Goal: Task Accomplishment & Management: Manage account settings

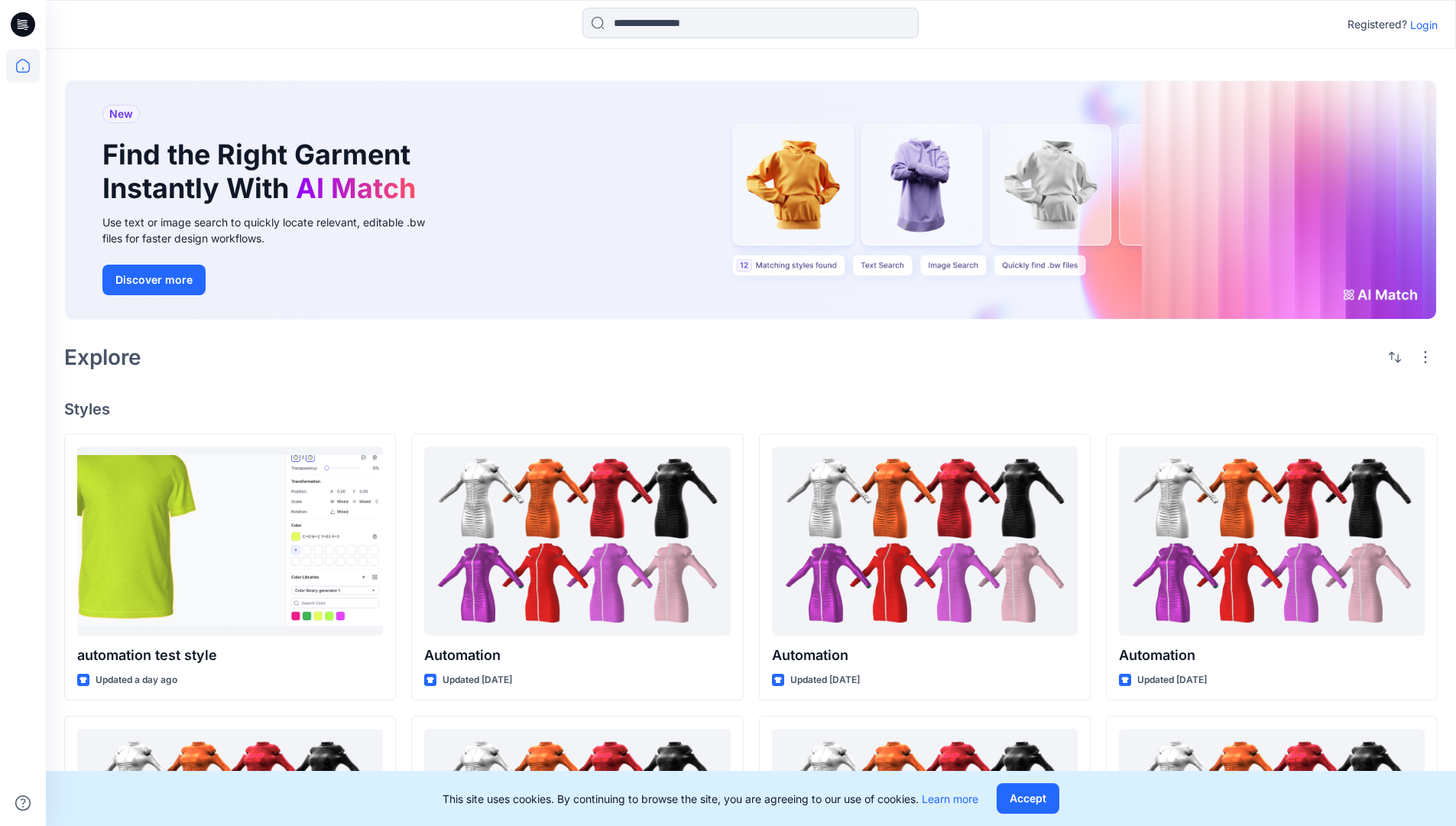
click at [1420, 24] on p "Login" at bounding box center [1423, 24] width 27 height 16
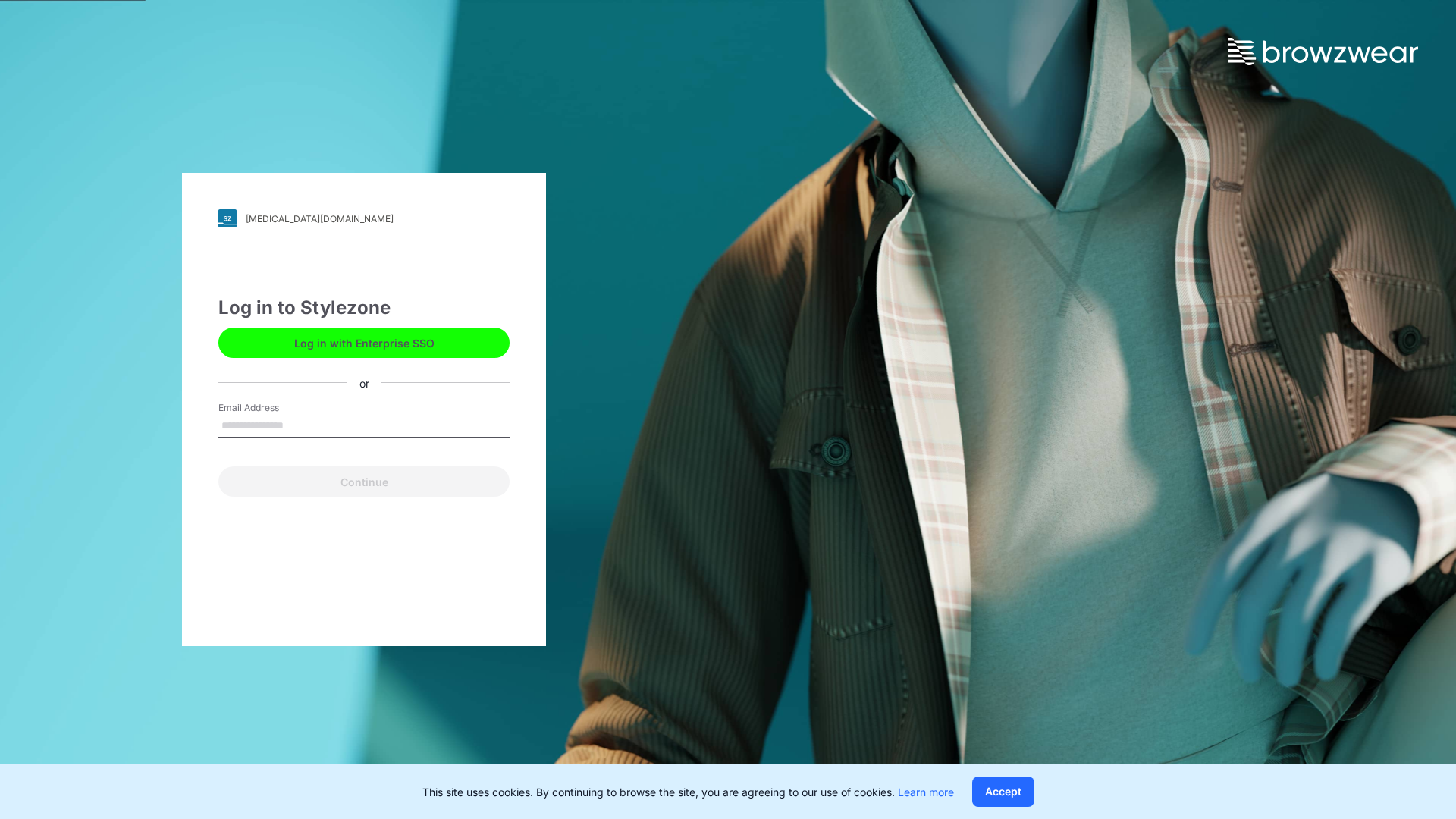
click at [300, 424] on input "Email Address" at bounding box center [364, 426] width 292 height 22
type input "**********"
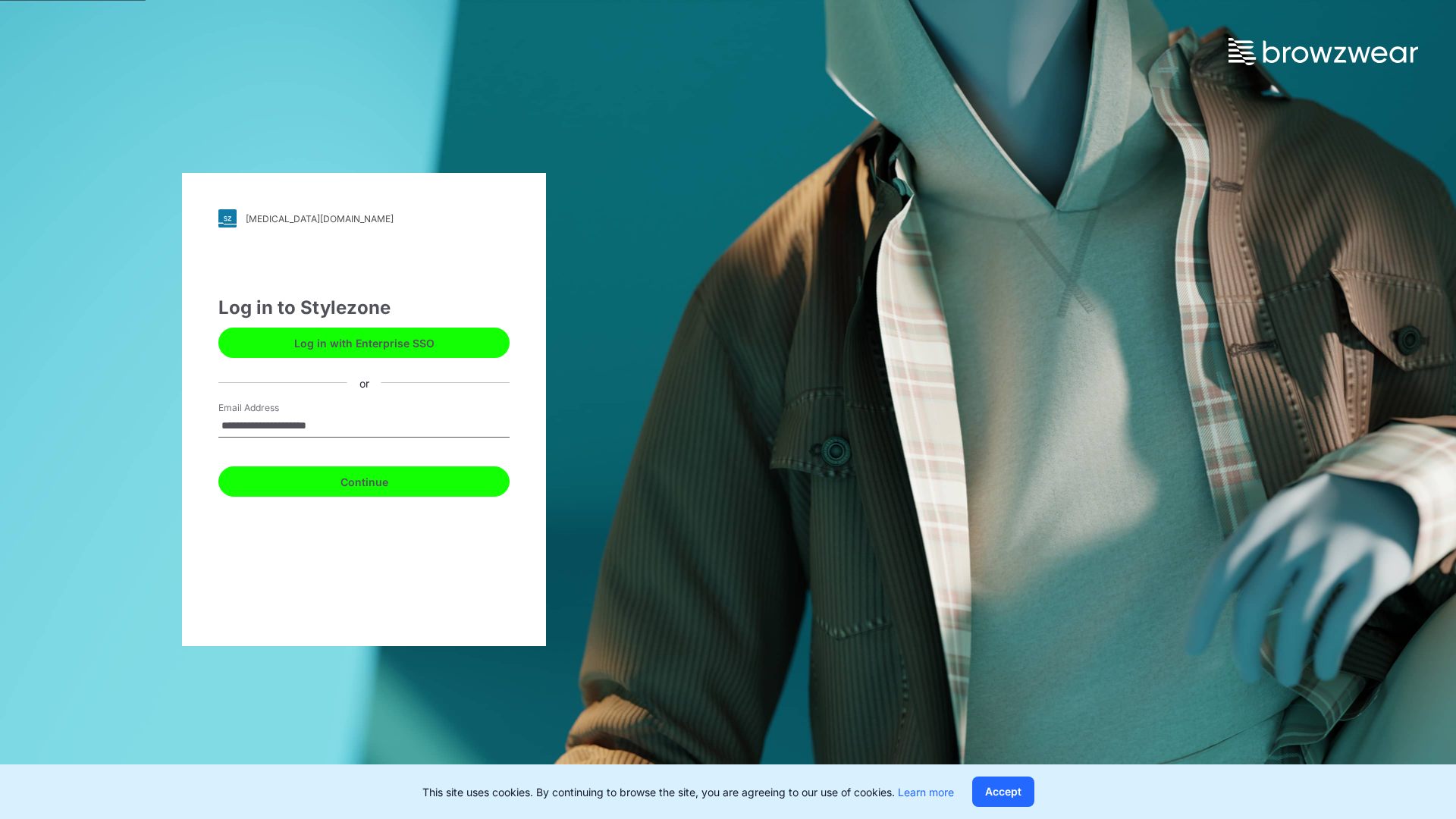
click at [381, 479] on button "Continue" at bounding box center [364, 481] width 292 height 31
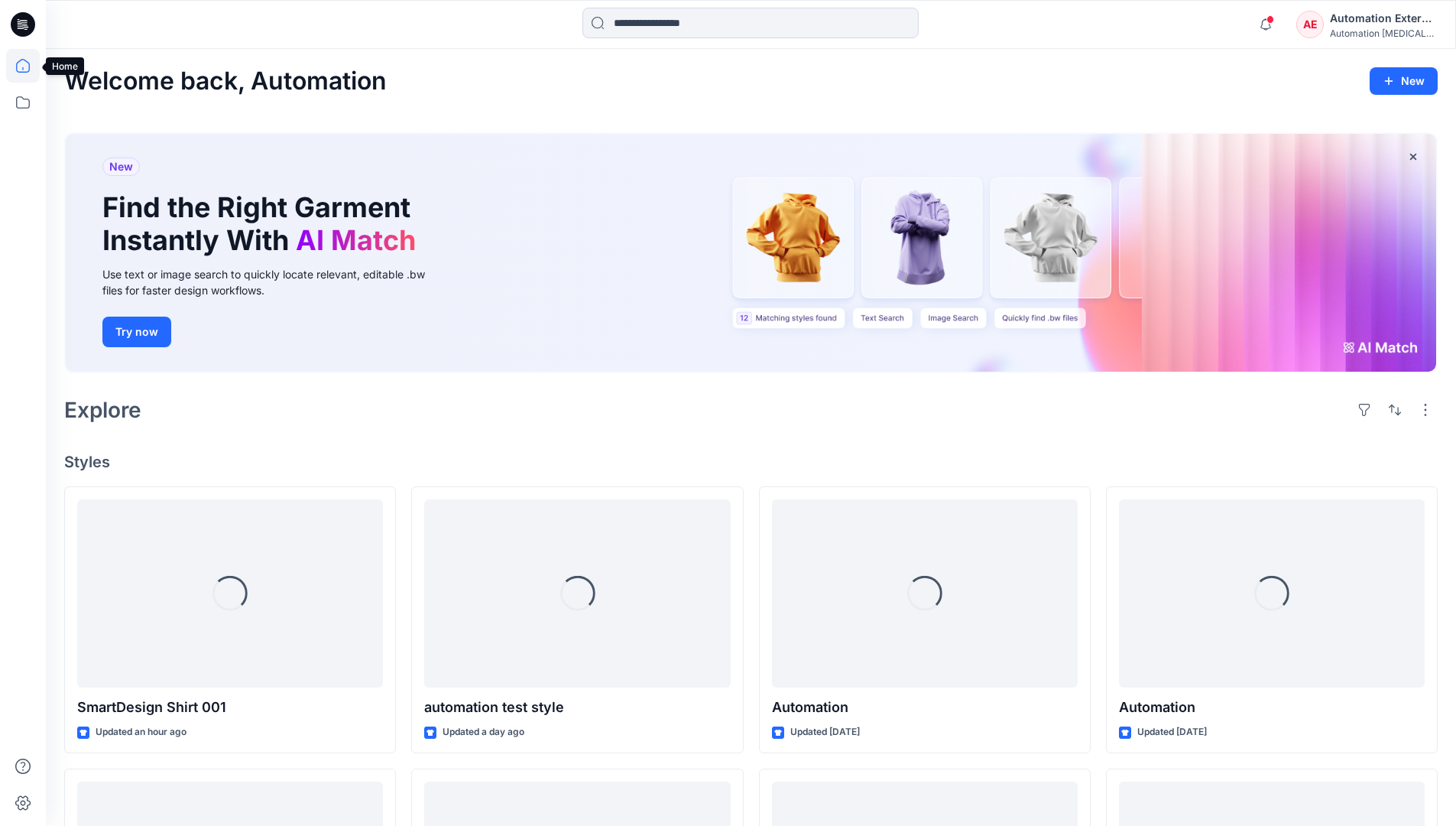
click at [29, 66] on icon at bounding box center [22, 66] width 14 height 14
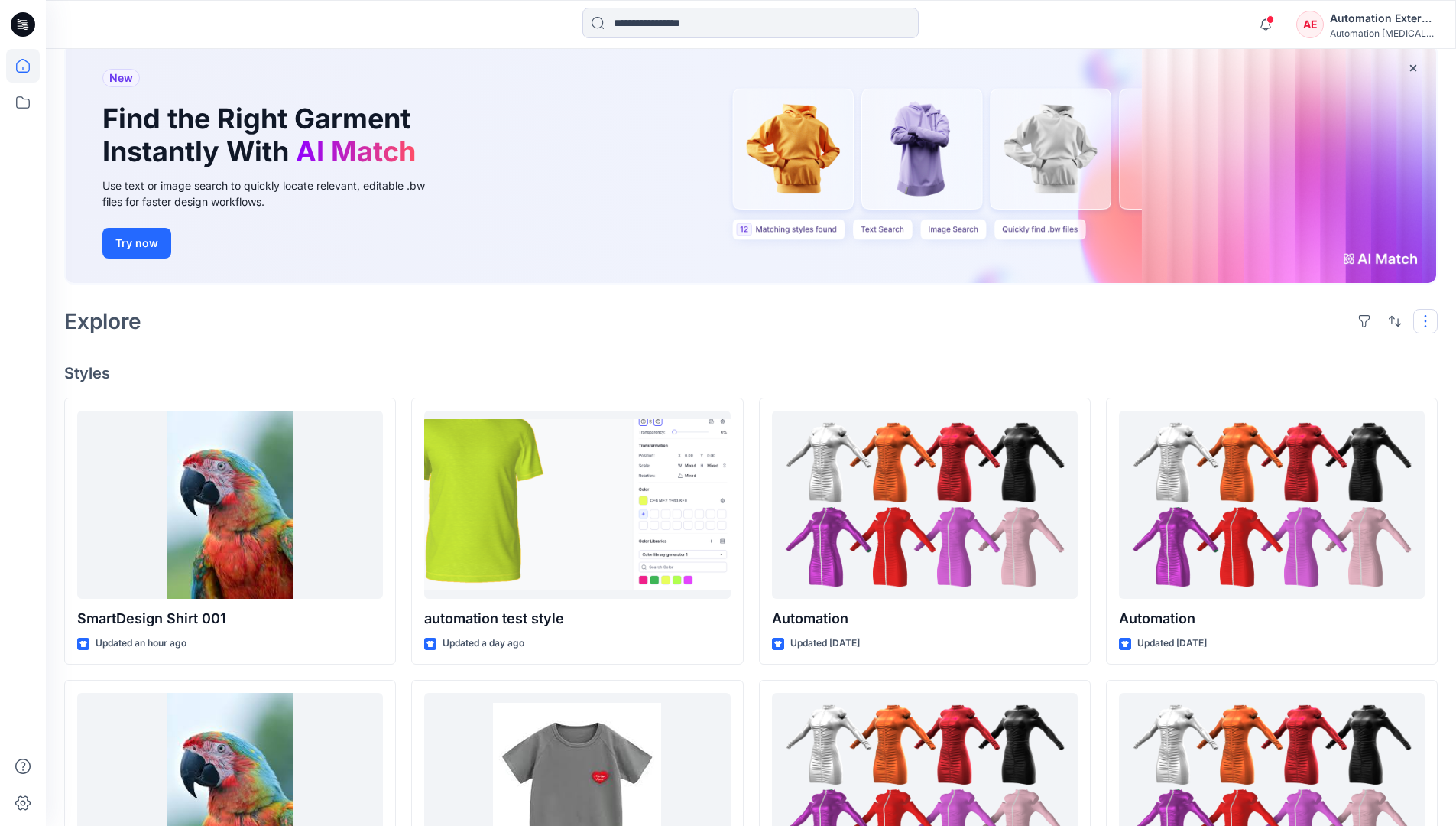
click at [1428, 320] on button "button" at bounding box center [1426, 321] width 24 height 24
click at [1391, 319] on button "button" at bounding box center [1395, 321] width 24 height 24
click at [1327, 352] on p "Last update" at bounding box center [1344, 360] width 96 height 16
click at [1314, 391] on p "A to Z" at bounding box center [1344, 393] width 96 height 16
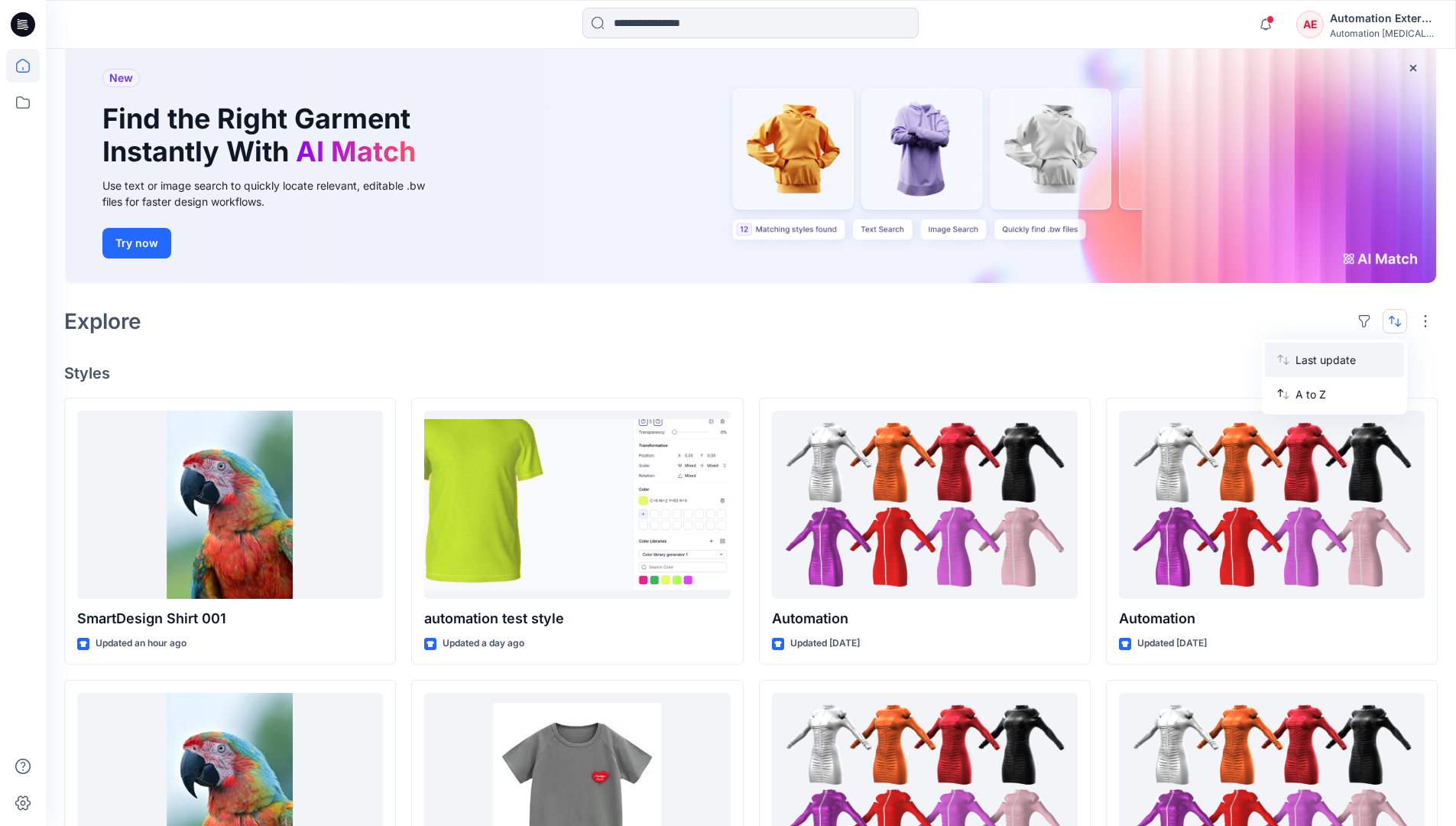
click at [1314, 356] on p "Last update" at bounding box center [1344, 360] width 96 height 16
click at [1313, 398] on p "A to Z" at bounding box center [1344, 393] width 96 height 16
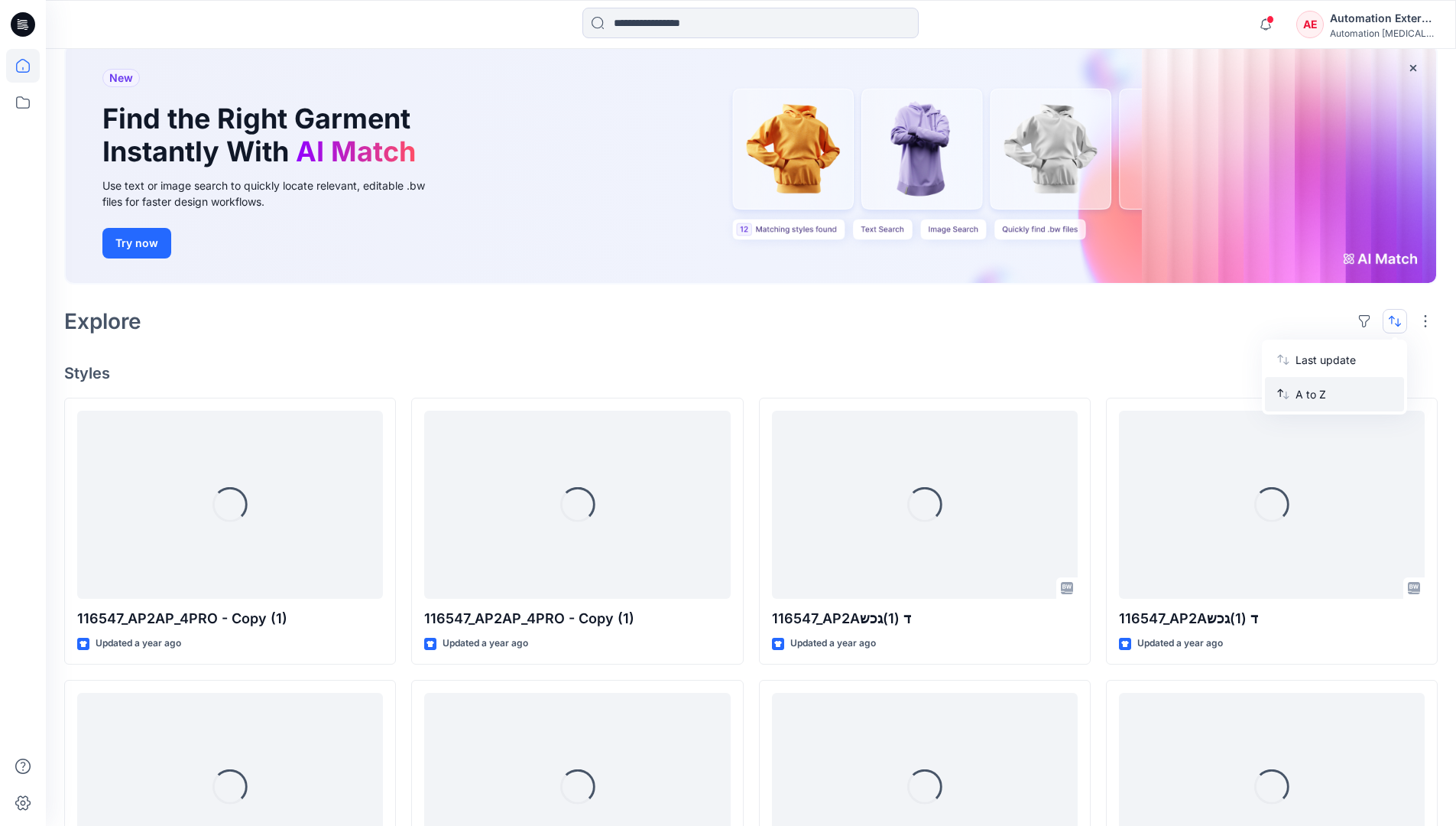
click at [1313, 393] on p "A to Z" at bounding box center [1344, 393] width 96 height 16
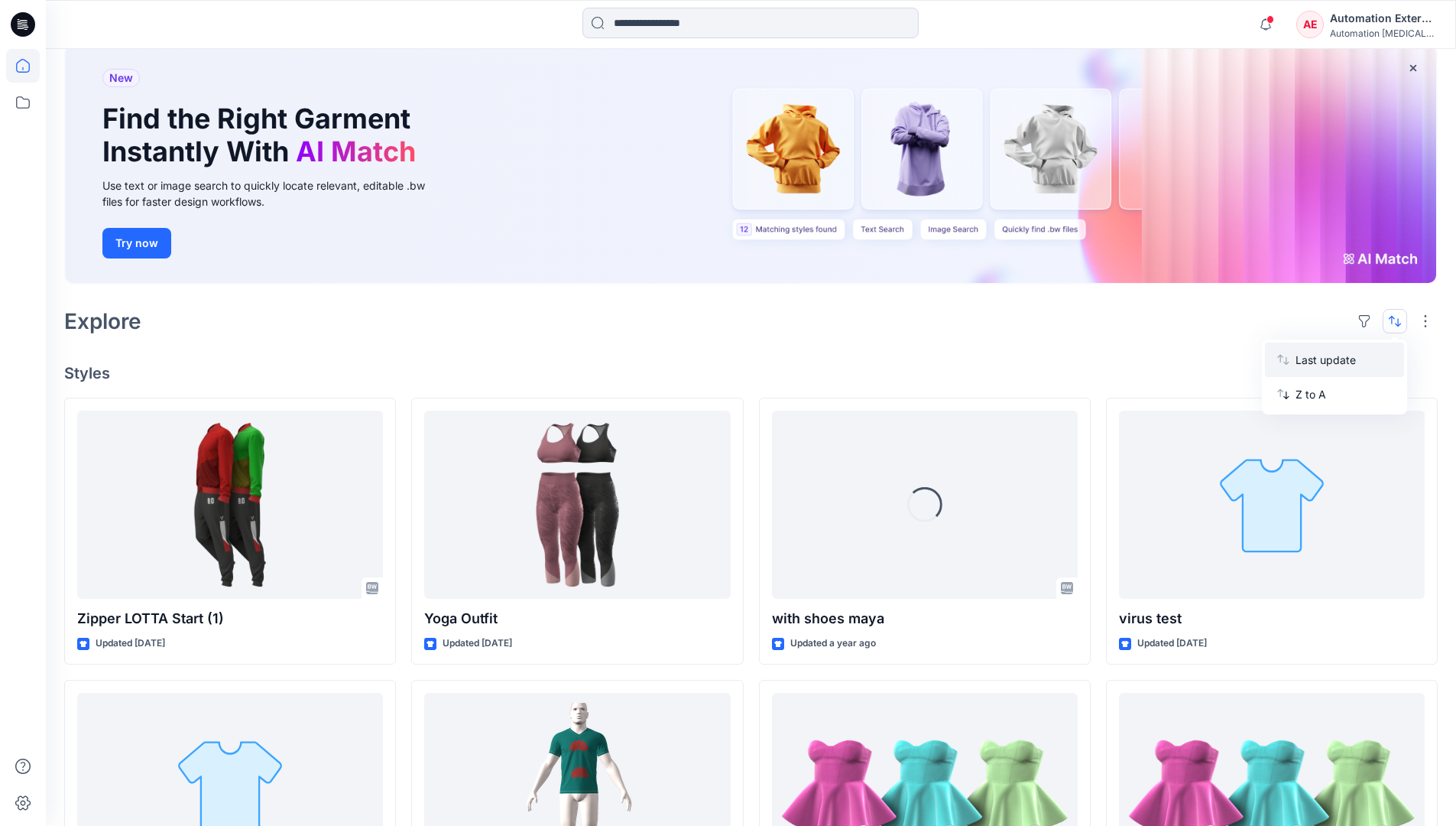
click at [1313, 363] on p "Last update" at bounding box center [1344, 360] width 96 height 16
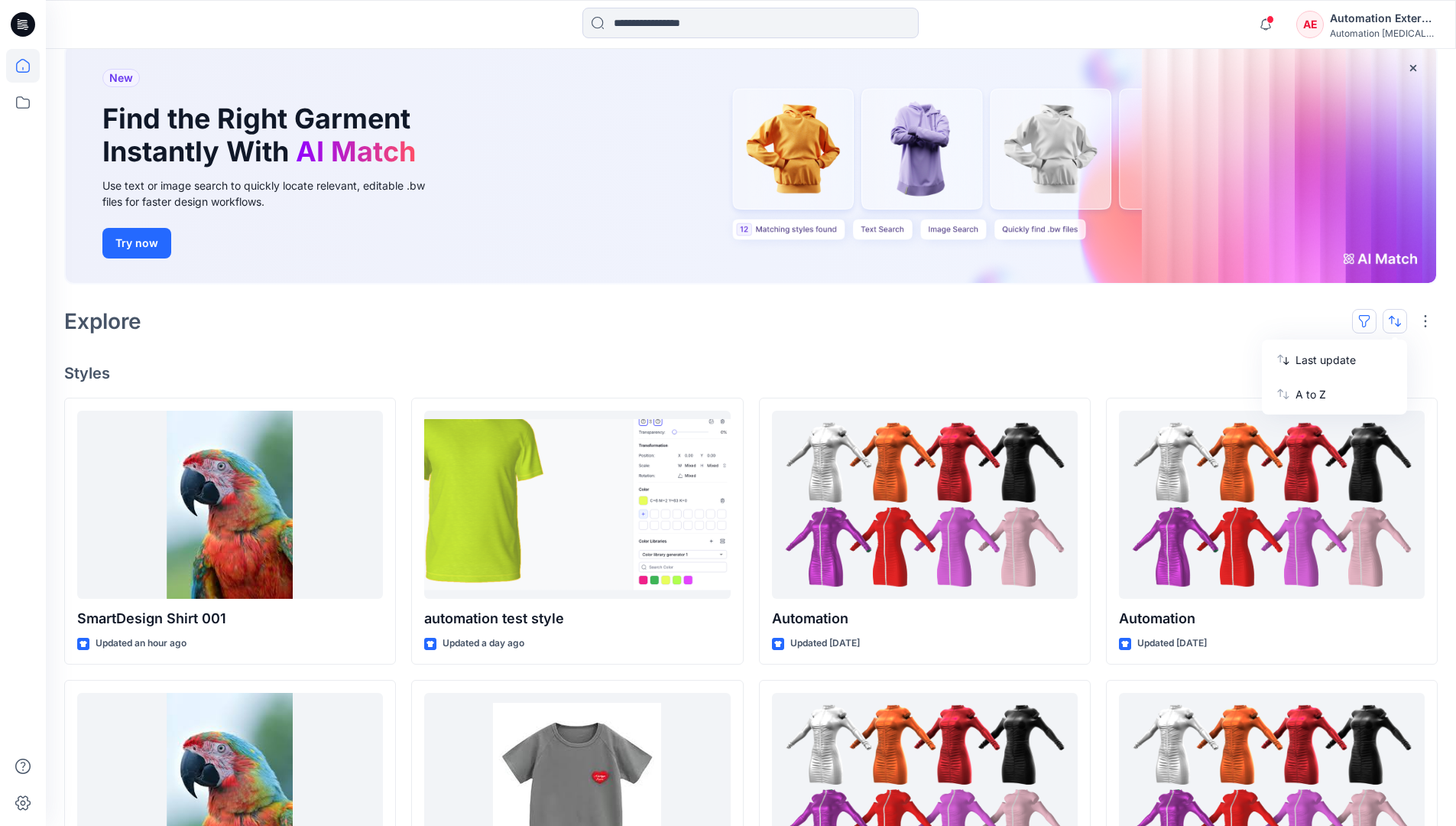
click at [1371, 319] on button "button" at bounding box center [1364, 321] width 24 height 24
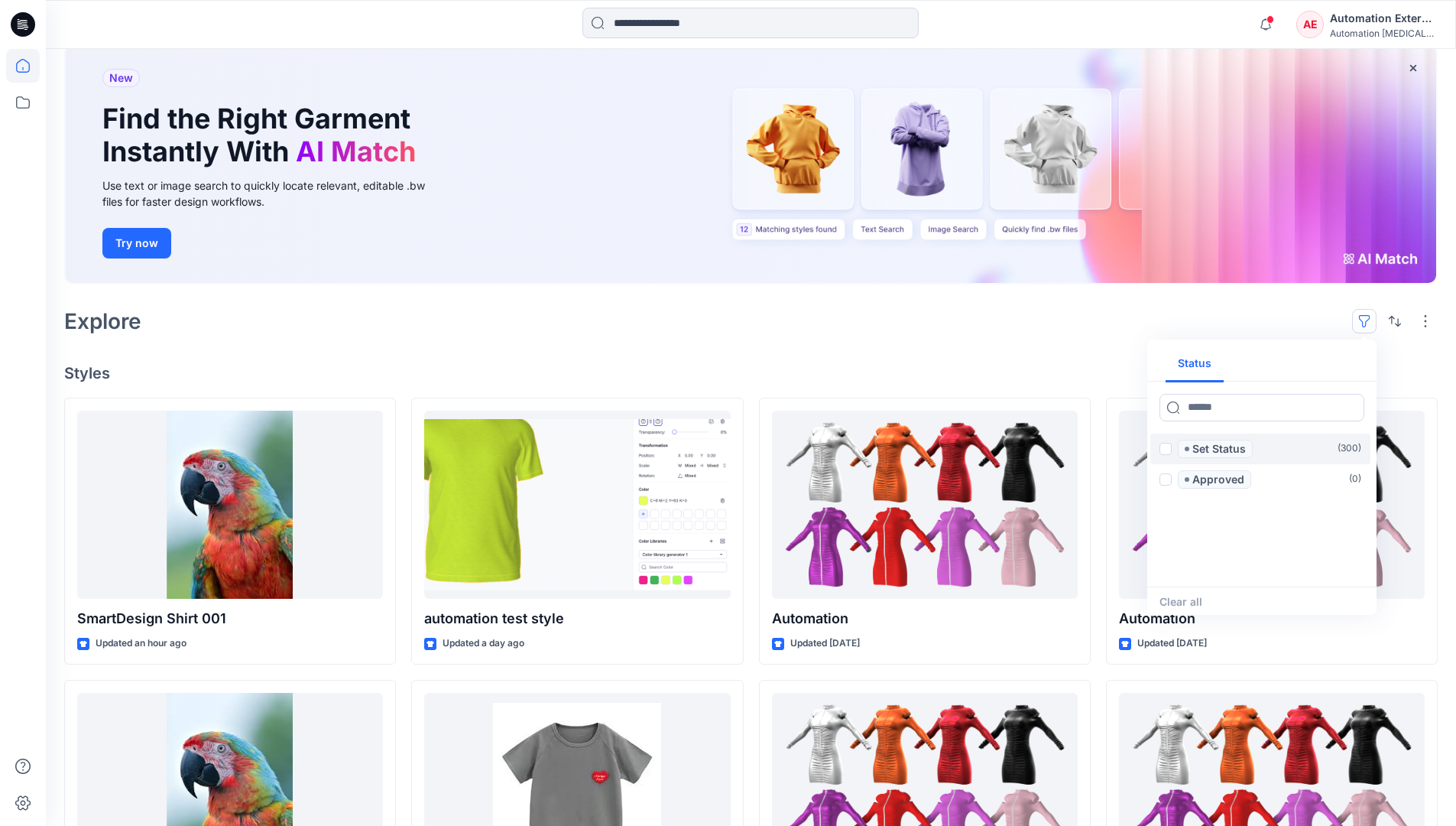
click at [1166, 450] on span at bounding box center [1166, 449] width 12 height 12
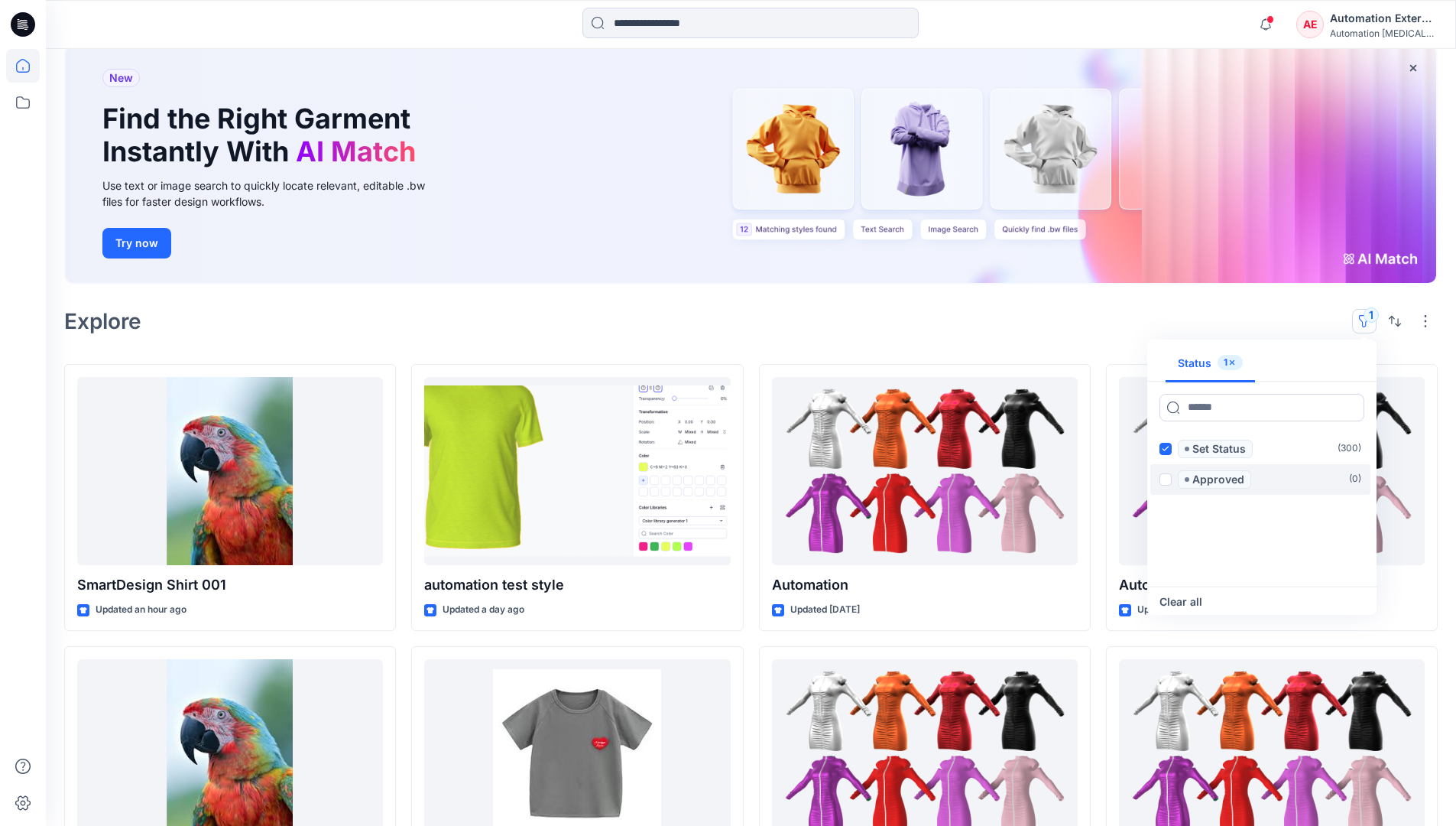
click at [1169, 477] on span at bounding box center [1166, 479] width 12 height 12
click at [1166, 450] on icon at bounding box center [1165, 449] width 7 height 6
click at [1167, 477] on label "Approved ( 0 )" at bounding box center [1260, 479] width 220 height 31
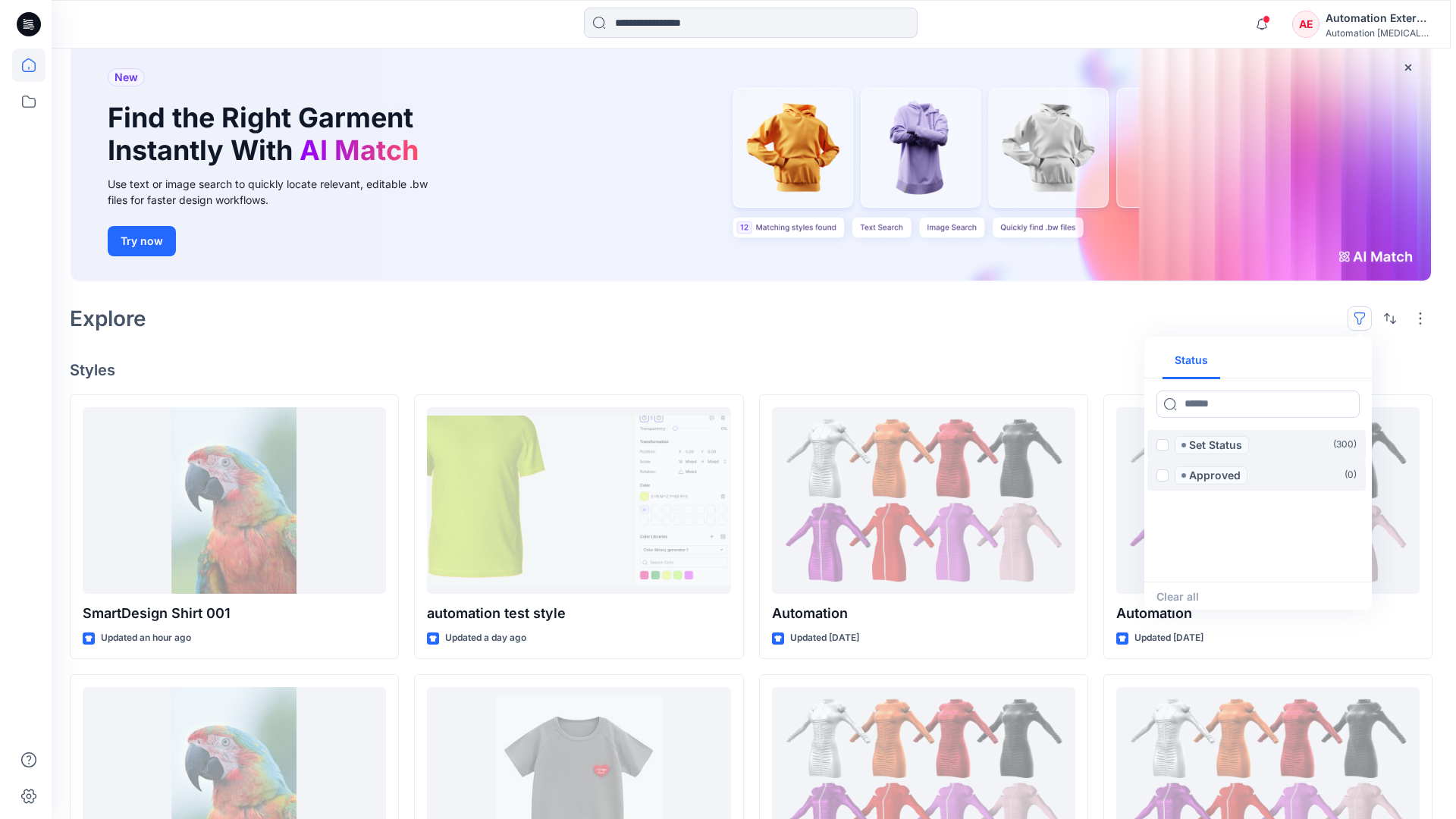
scroll to position [76, 0]
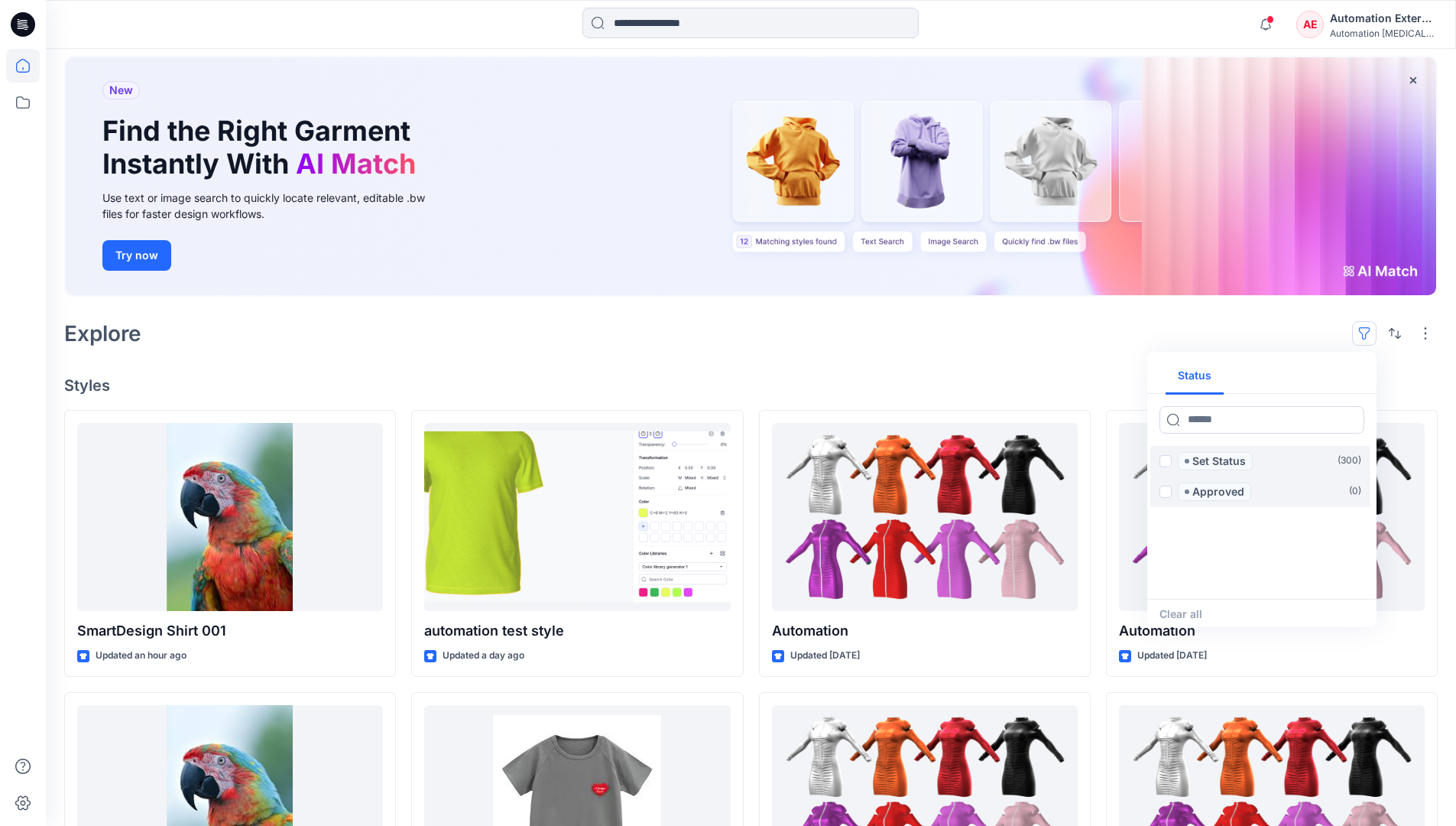
click at [1317, 377] on div "Status" at bounding box center [1262, 376] width 229 height 36
click at [1205, 375] on button "Status" at bounding box center [1195, 376] width 58 height 37
click at [1216, 423] on input at bounding box center [1262, 420] width 205 height 27
type input "******"
click at [1223, 462] on p "Set Status" at bounding box center [1219, 462] width 53 height 19
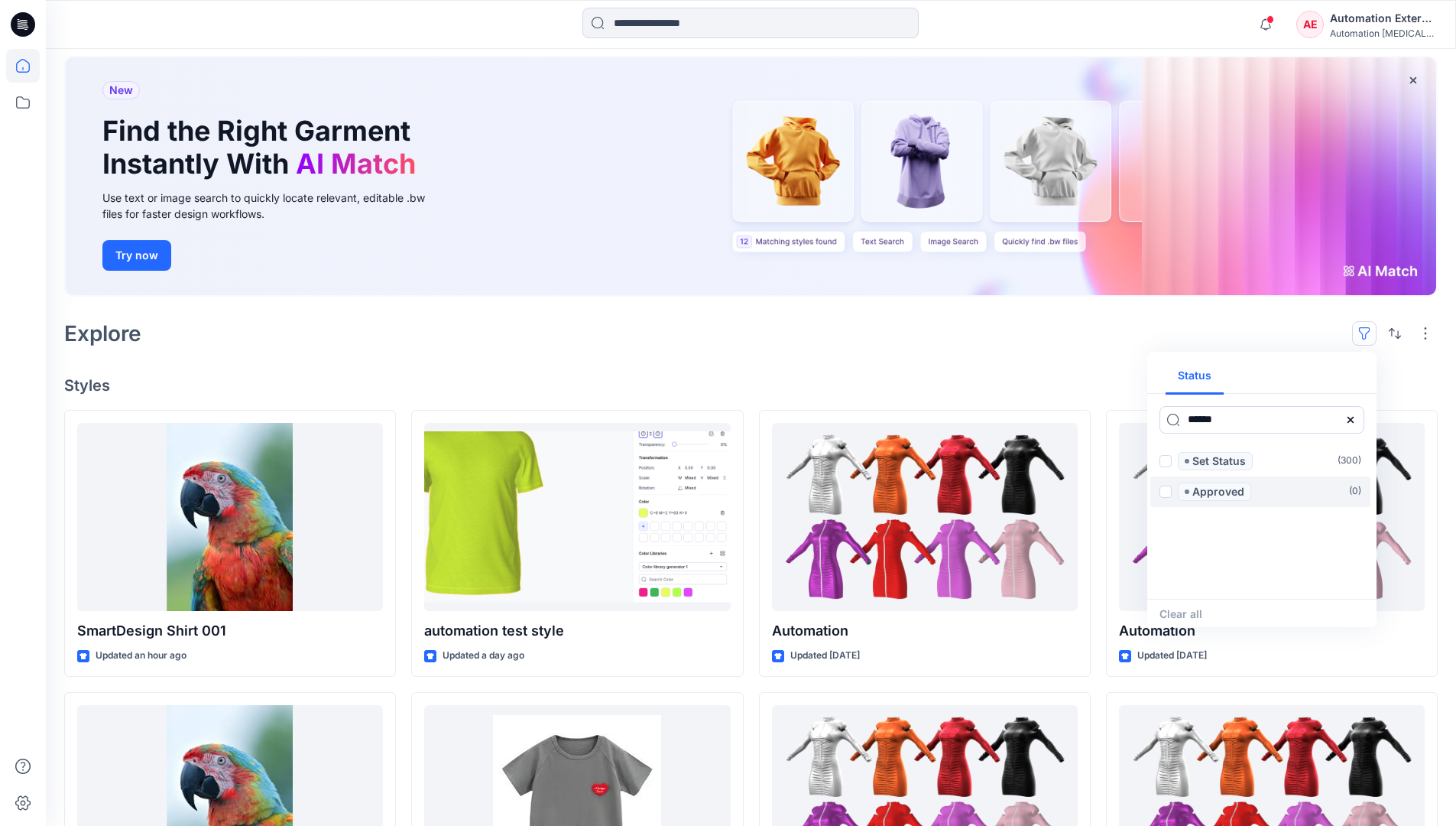
click at [1356, 423] on icon at bounding box center [1350, 420] width 12 height 12
click at [1205, 381] on button "Status" at bounding box center [1195, 376] width 58 height 37
click at [1218, 462] on p "Set Status" at bounding box center [1219, 462] width 53 height 19
click at [1169, 462] on span at bounding box center [1166, 461] width 12 height 12
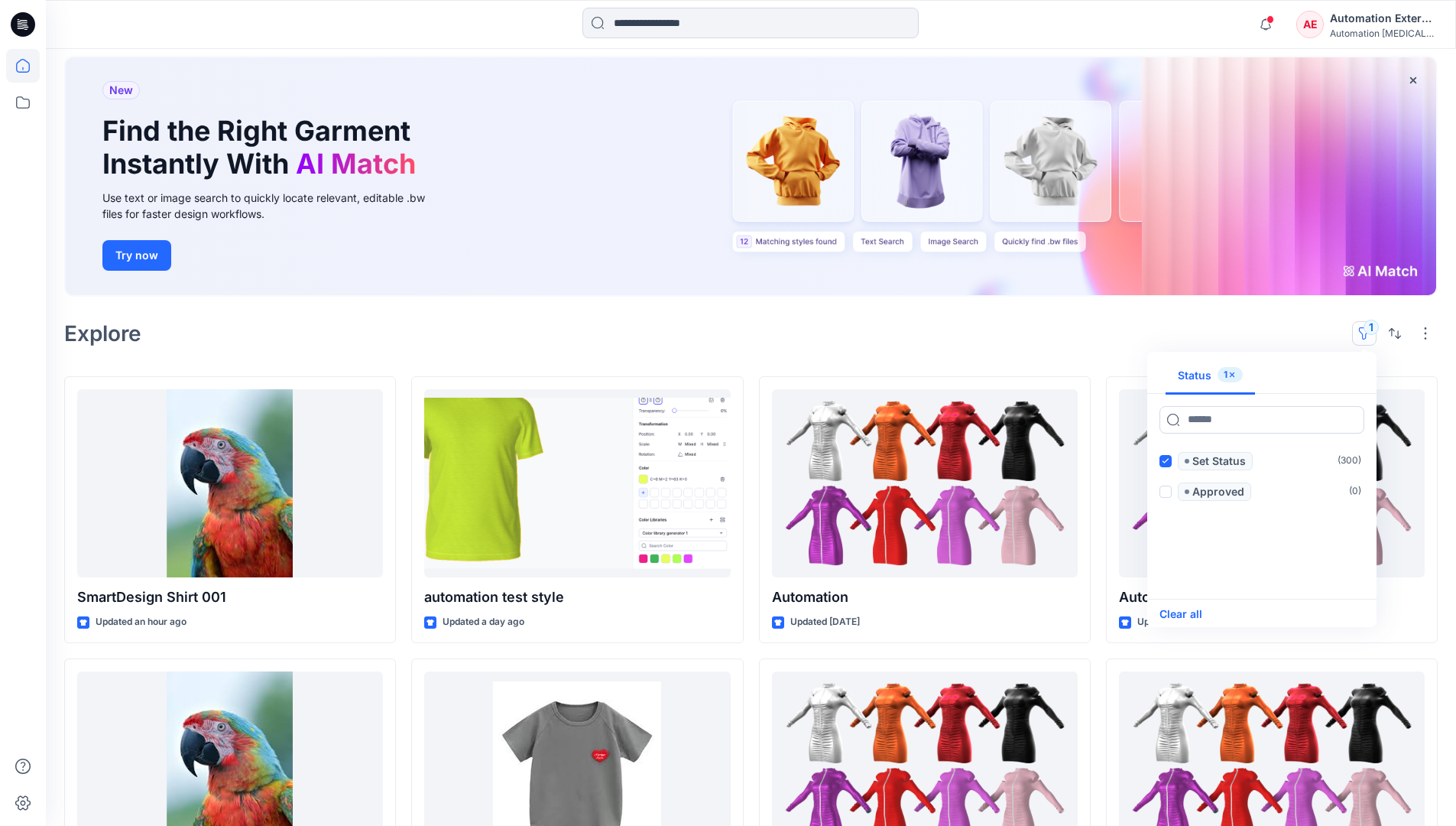
click at [1193, 612] on button "Clear all" at bounding box center [1182, 614] width 43 height 19
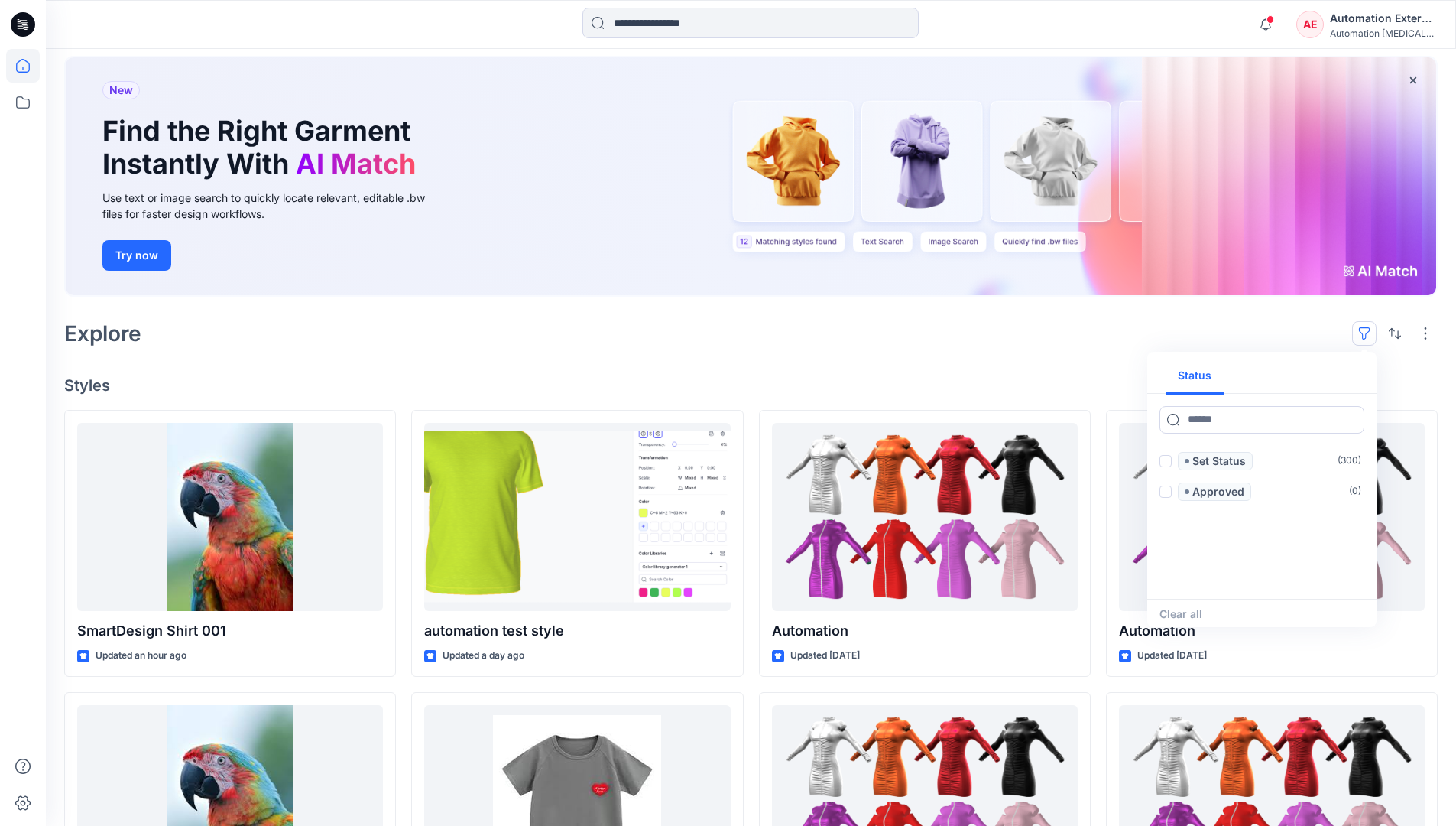
click at [1368, 328] on button "button" at bounding box center [1364, 333] width 24 height 24
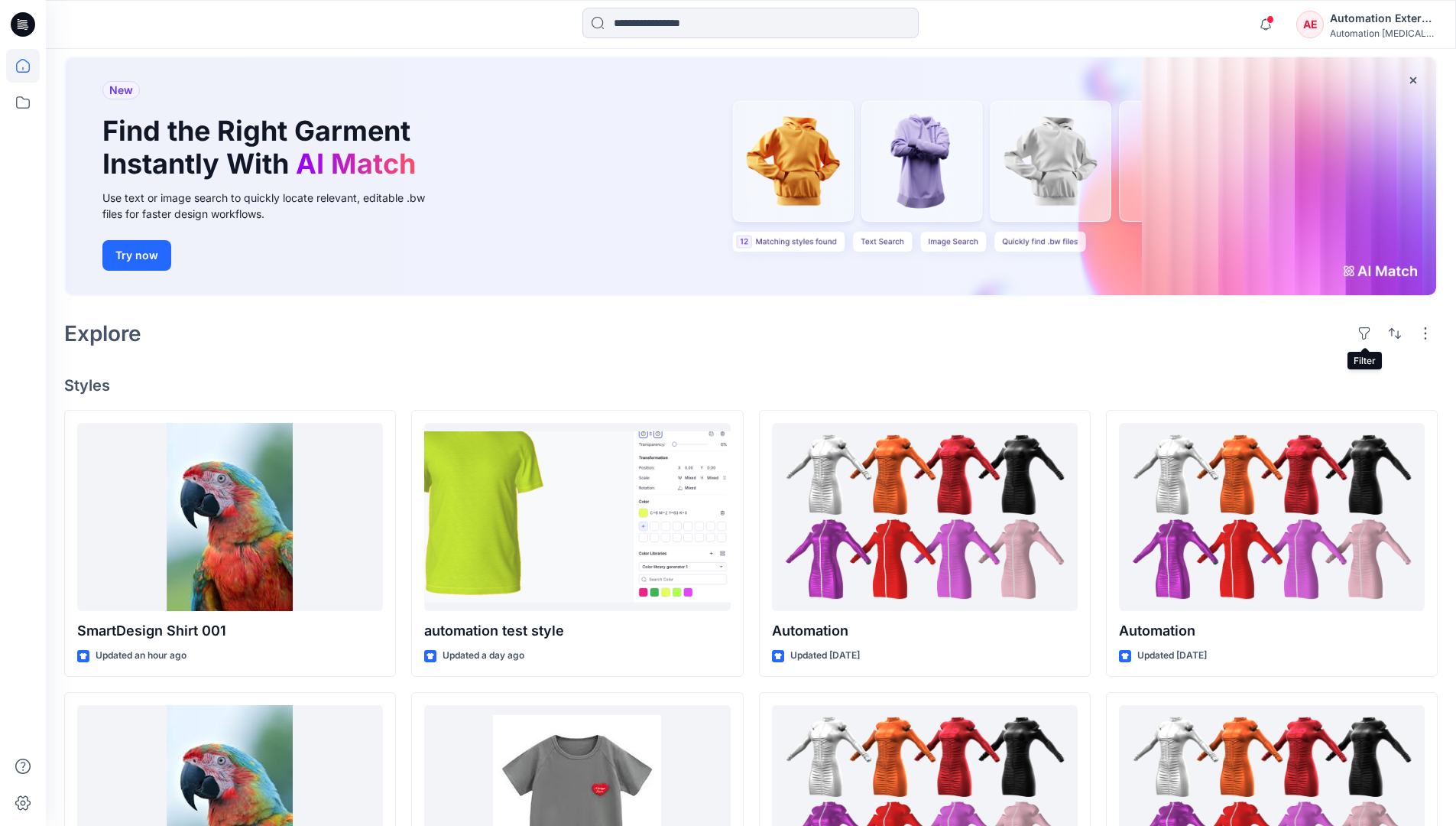
click at [1385, 23] on div "Automation External" at bounding box center [1384, 19] width 107 height 19
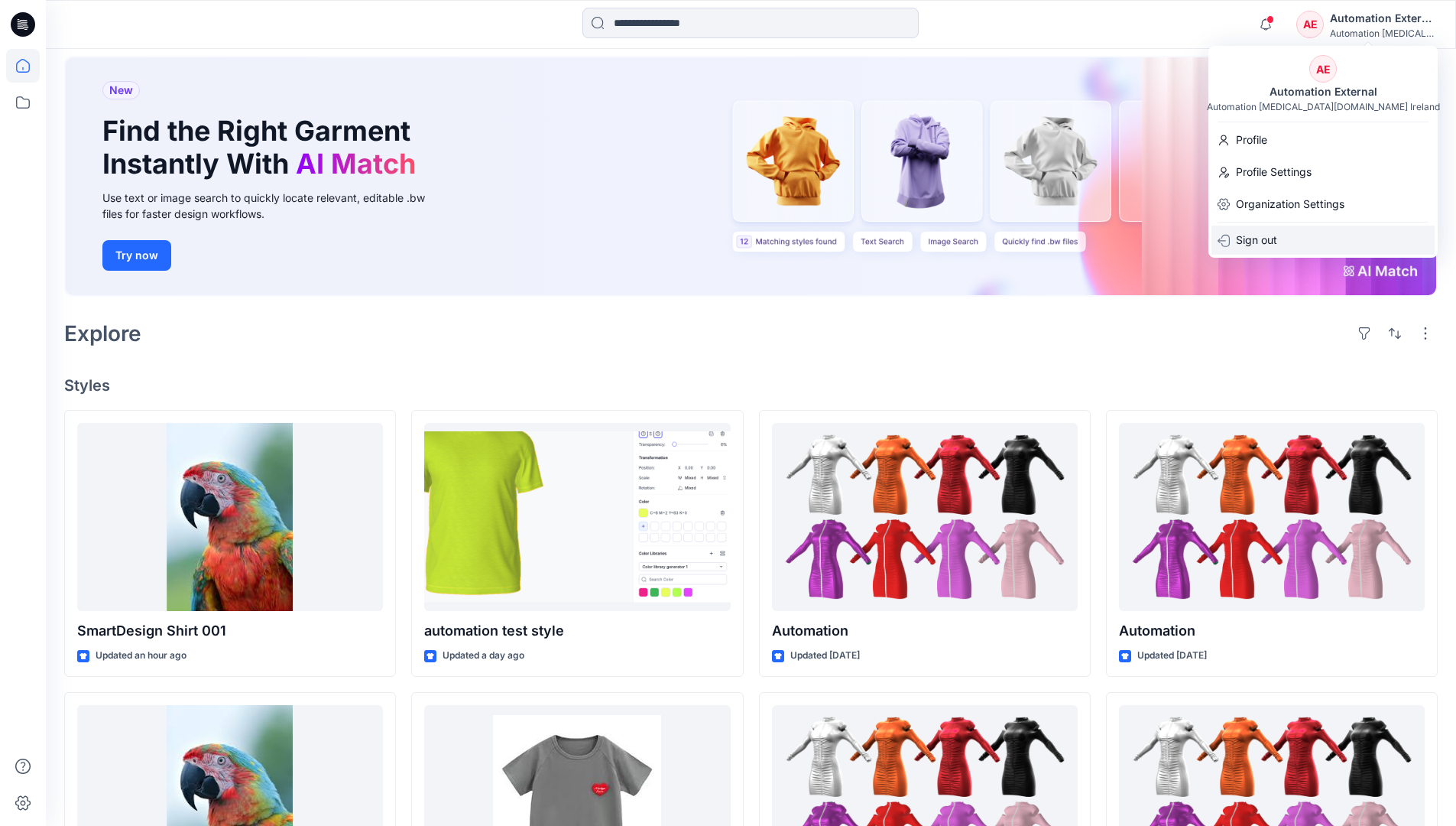
click at [1286, 238] on div "Sign out" at bounding box center [1323, 240] width 223 height 29
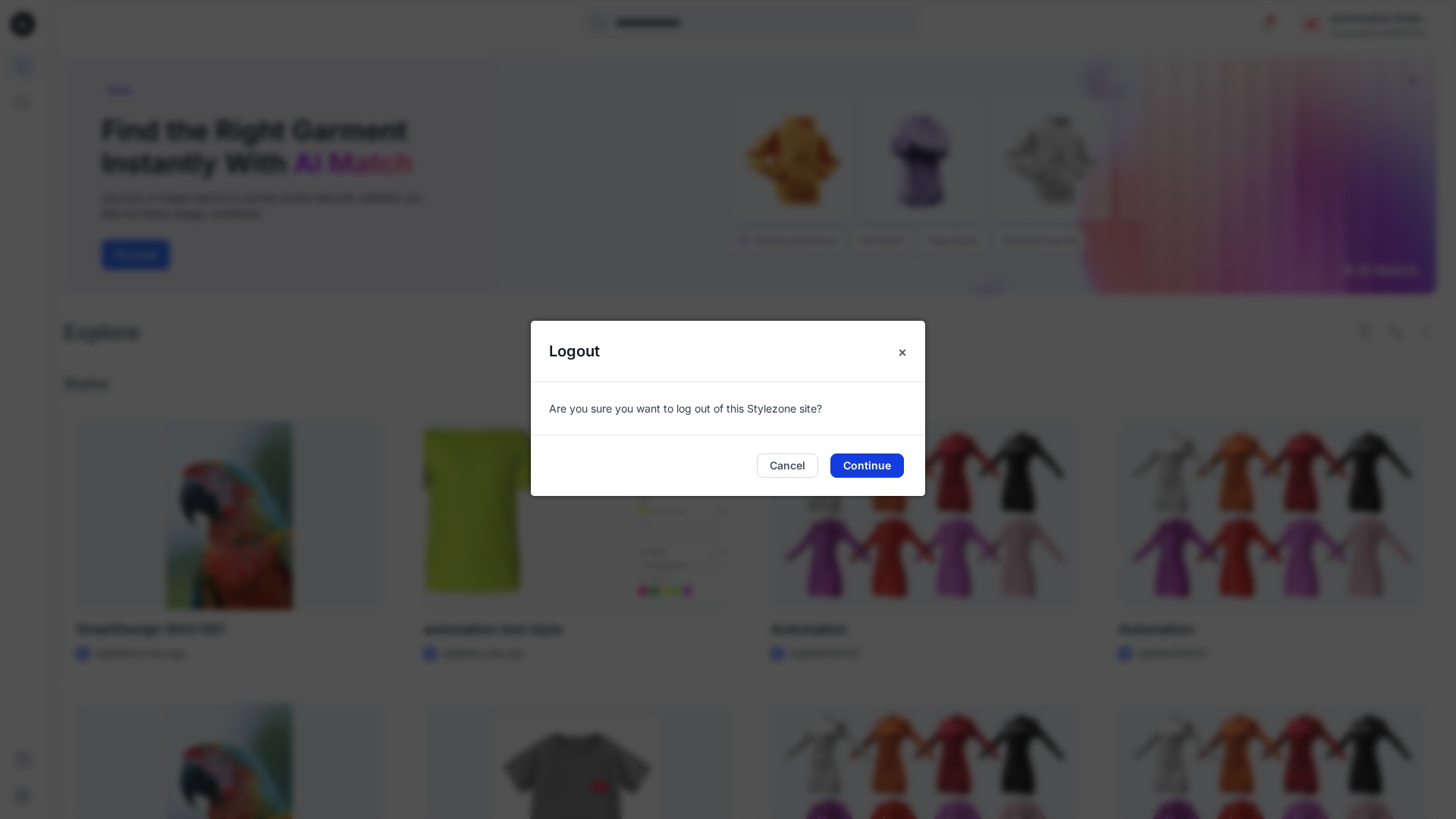
click at [877, 460] on button "Continue" at bounding box center [866, 465] width 73 height 24
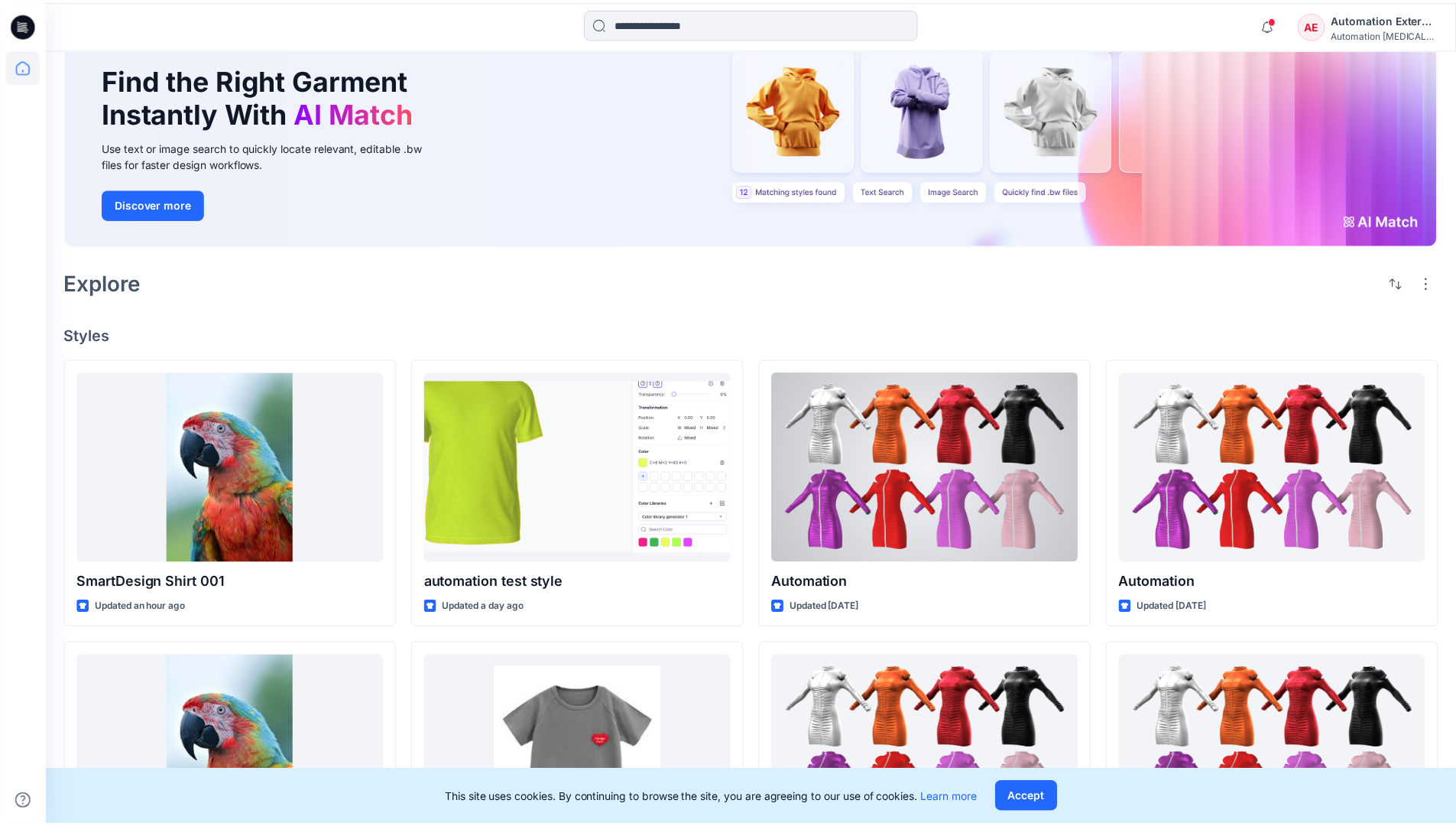
scroll to position [23, 0]
